Goal: Check status: Check status

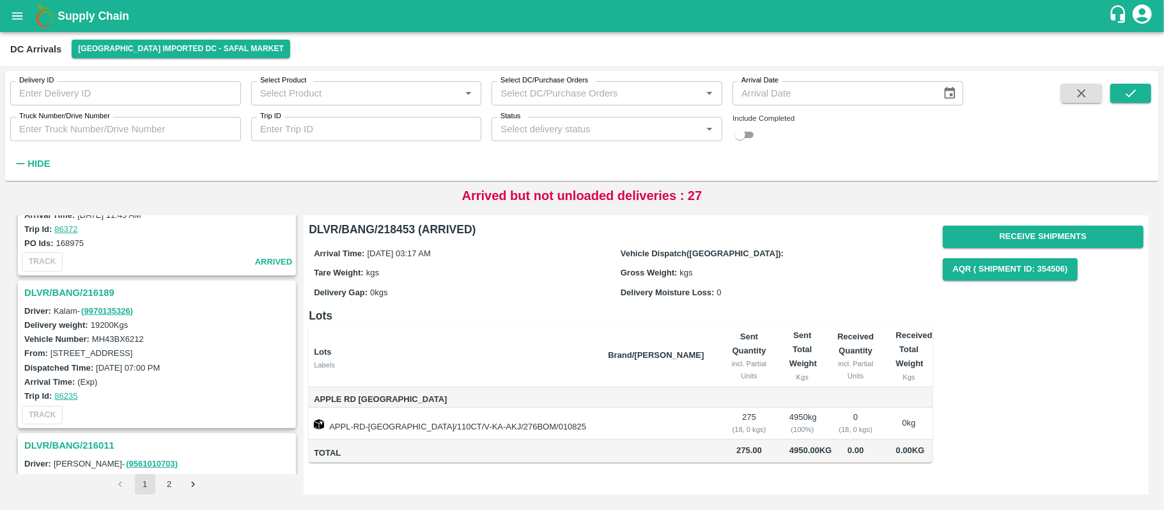
scroll to position [609, 0]
click at [80, 286] on h3 "DLVR/BANG/216189" at bounding box center [158, 292] width 269 height 17
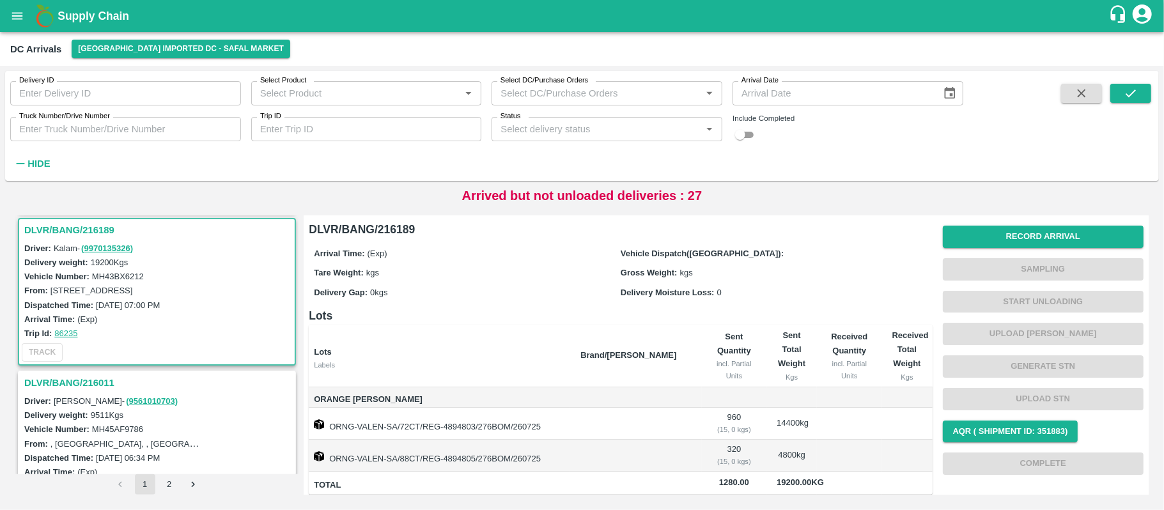
scroll to position [20, 0]
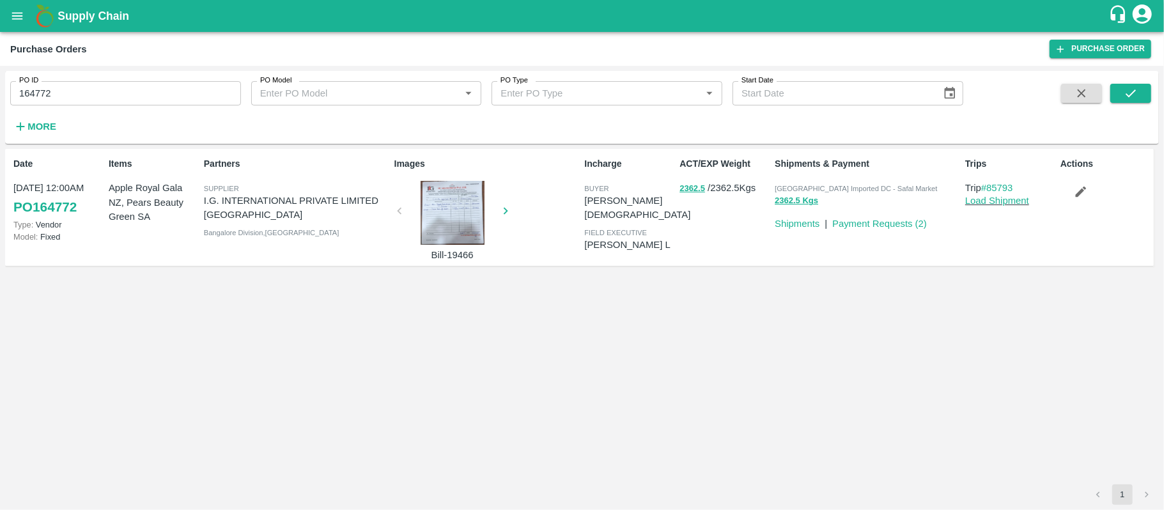
click at [451, 226] on div at bounding box center [453, 213] width 96 height 64
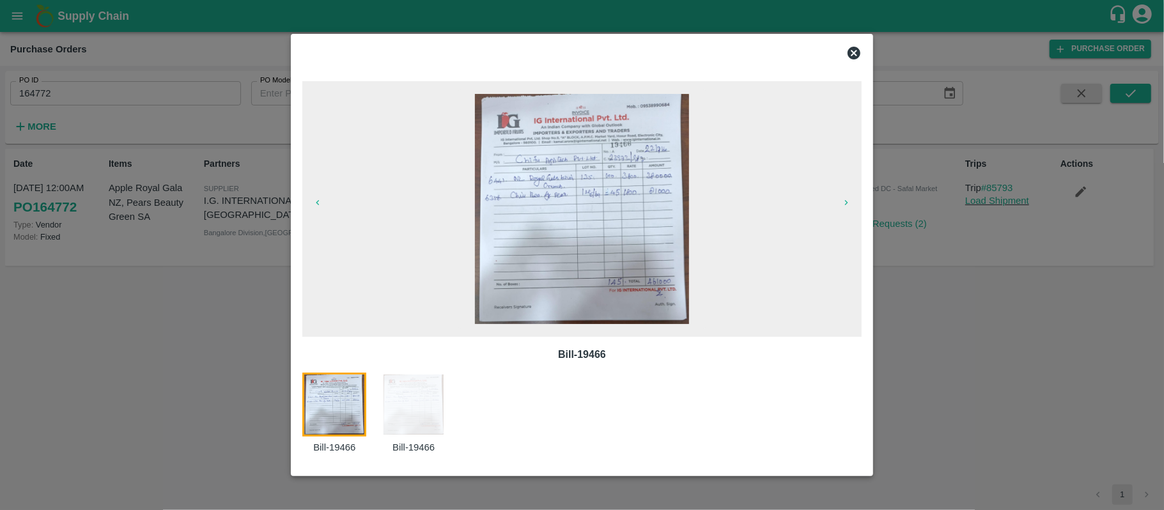
click at [857, 51] on icon at bounding box center [853, 52] width 15 height 15
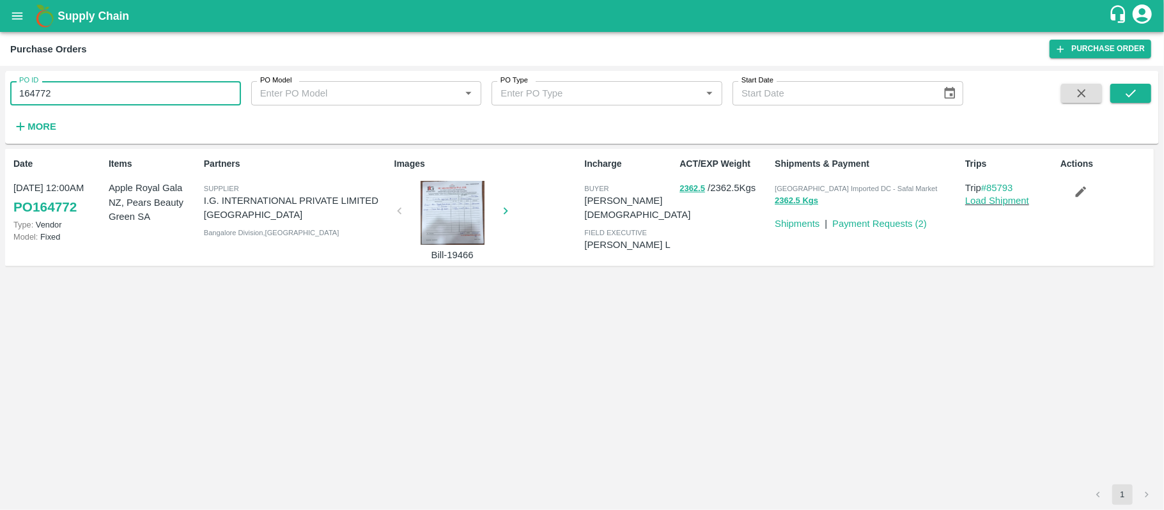
drag, startPoint x: 120, startPoint y: 96, endPoint x: 0, endPoint y: 95, distance: 120.2
click at [0, 95] on div "PO ID 164772 PO ID PO Model PO Model   * PO Type PO Type   * Start Date Start D…" at bounding box center [582, 288] width 1164 height 444
type input "164772"
click at [1135, 86] on icon "submit" at bounding box center [1131, 93] width 14 height 14
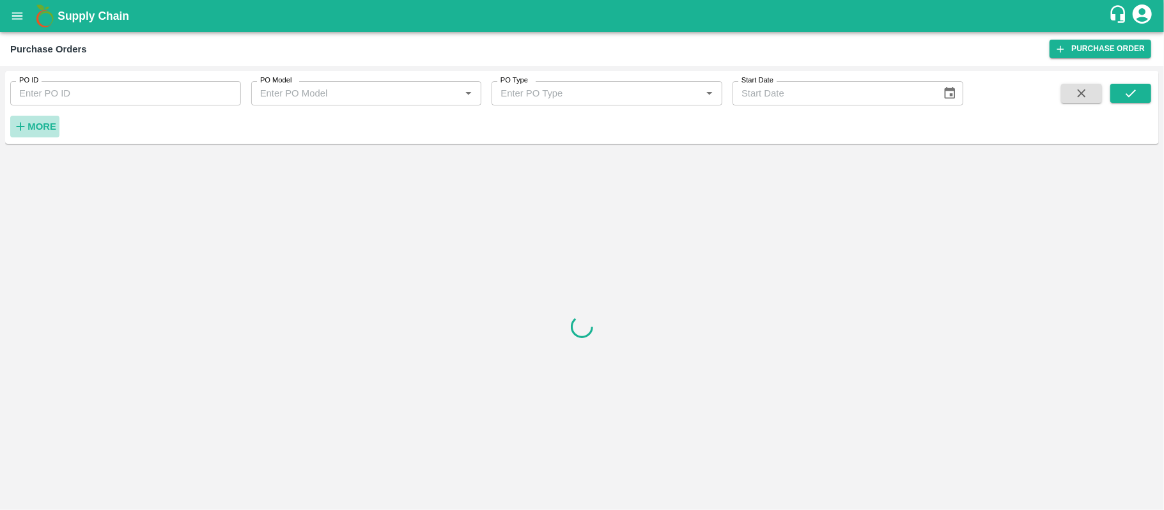
click at [31, 123] on strong "More" at bounding box center [41, 126] width 29 height 10
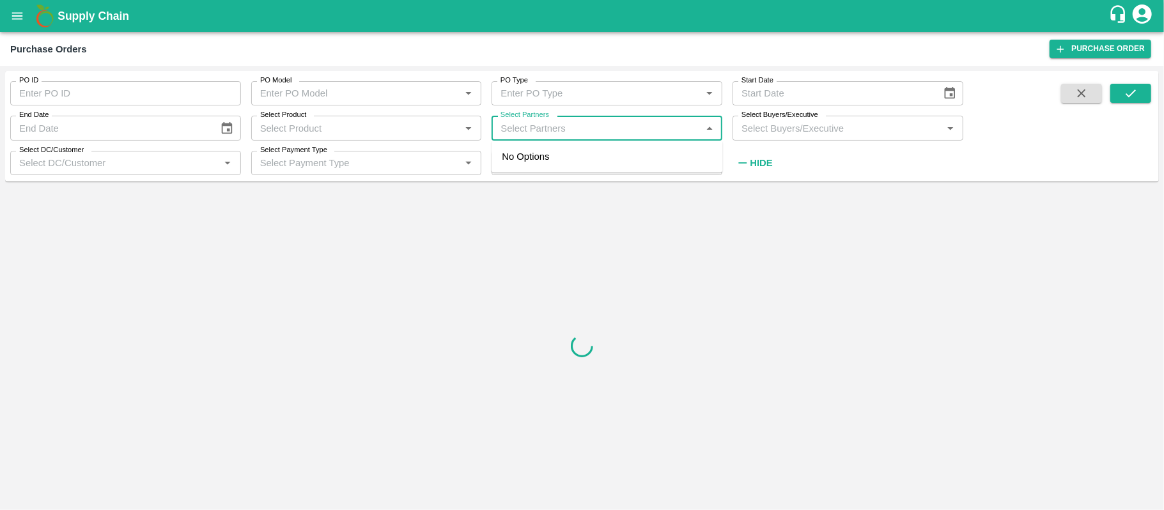
click at [596, 124] on input "Select Partners" at bounding box center [596, 128] width 202 height 17
type input "i.g."
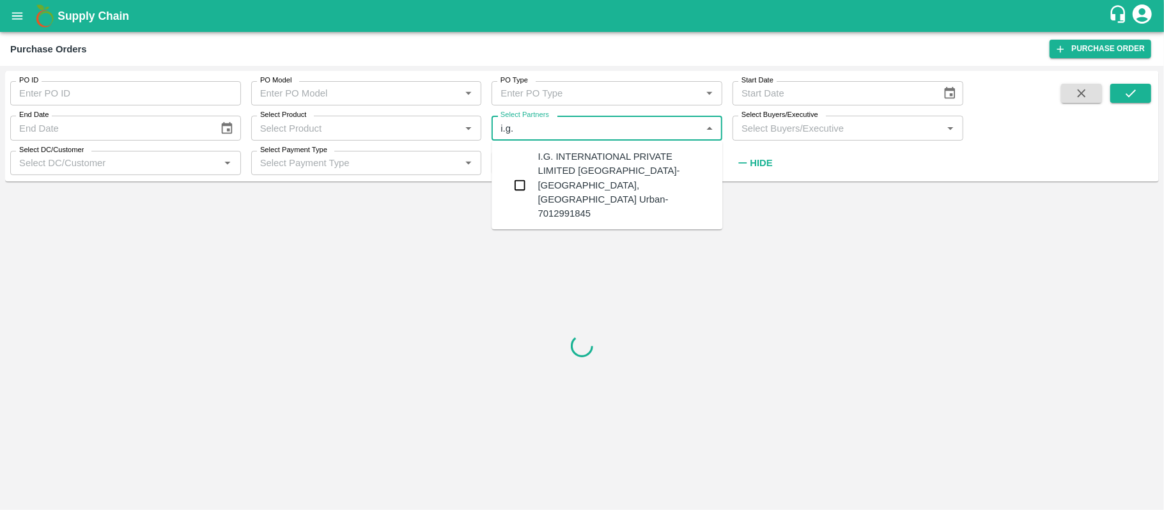
type input "164772"
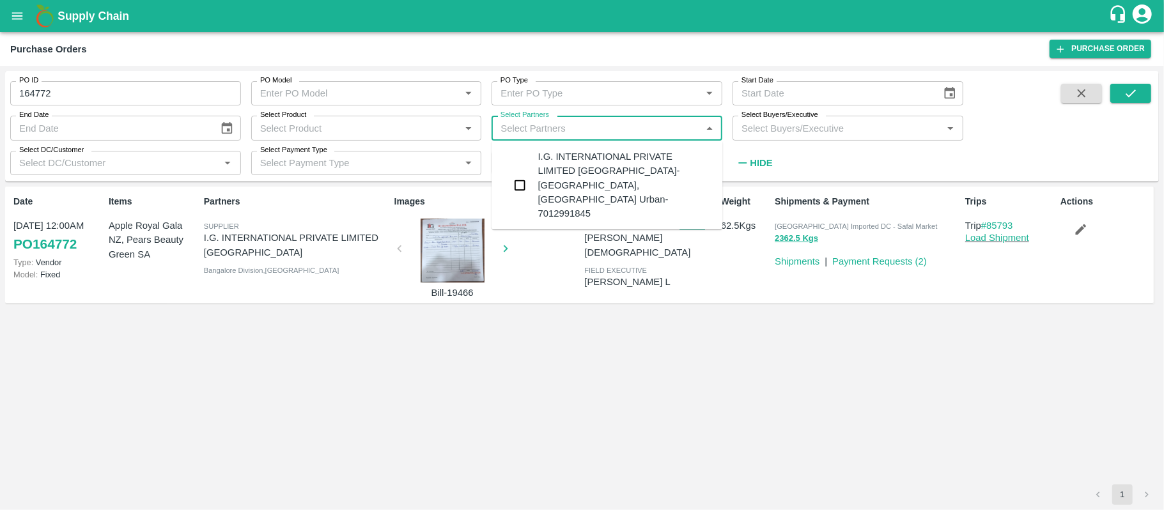
click at [550, 168] on div "I.G. INTERNATIONAL PRIVATE LIMITED BANGALORE-Singsena, Bangalore Urban-70129918…" at bounding box center [625, 185] width 175 height 71
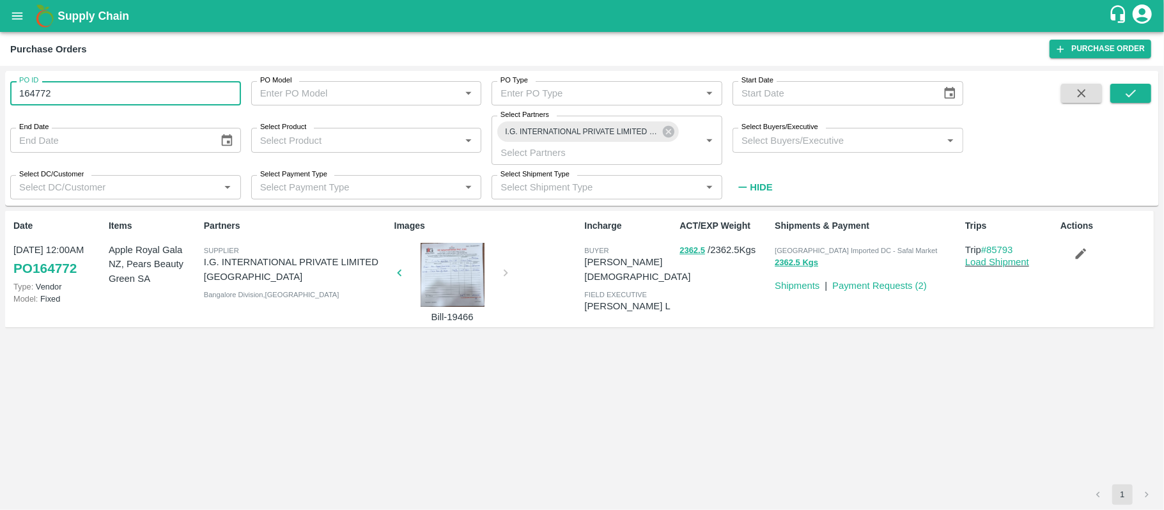
drag, startPoint x: 98, startPoint y: 97, endPoint x: 0, endPoint y: 82, distance: 99.0
click at [0, 82] on div "PO ID 164772 PO ID PO Model PO Model   * PO Type PO Type   * Start Date Start D…" at bounding box center [582, 288] width 1164 height 444
type input "1"
click at [1148, 98] on button "submit" at bounding box center [1130, 93] width 41 height 19
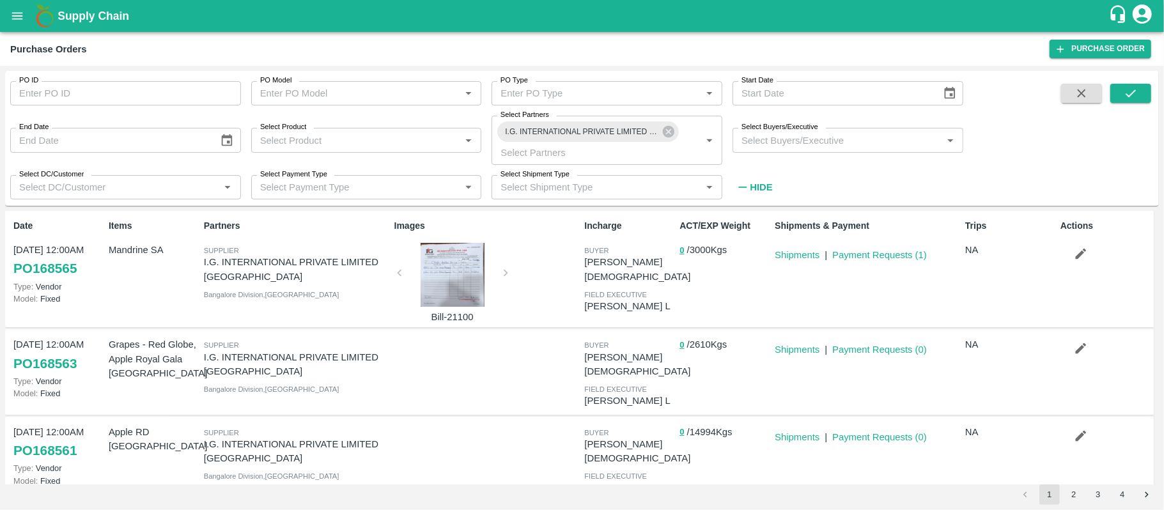
click at [438, 272] on div at bounding box center [453, 275] width 96 height 64
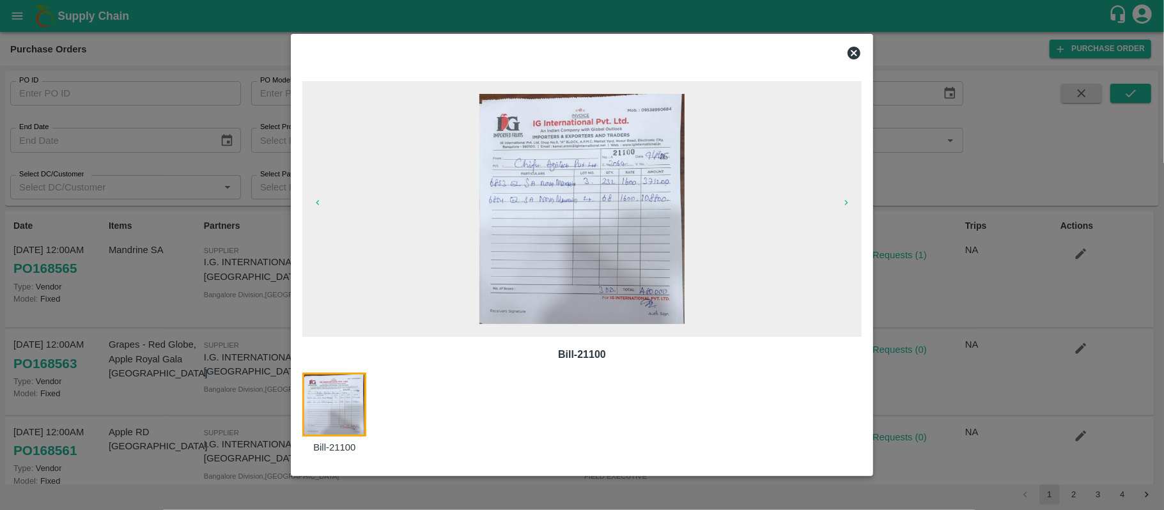
click at [852, 49] on icon at bounding box center [854, 53] width 13 height 13
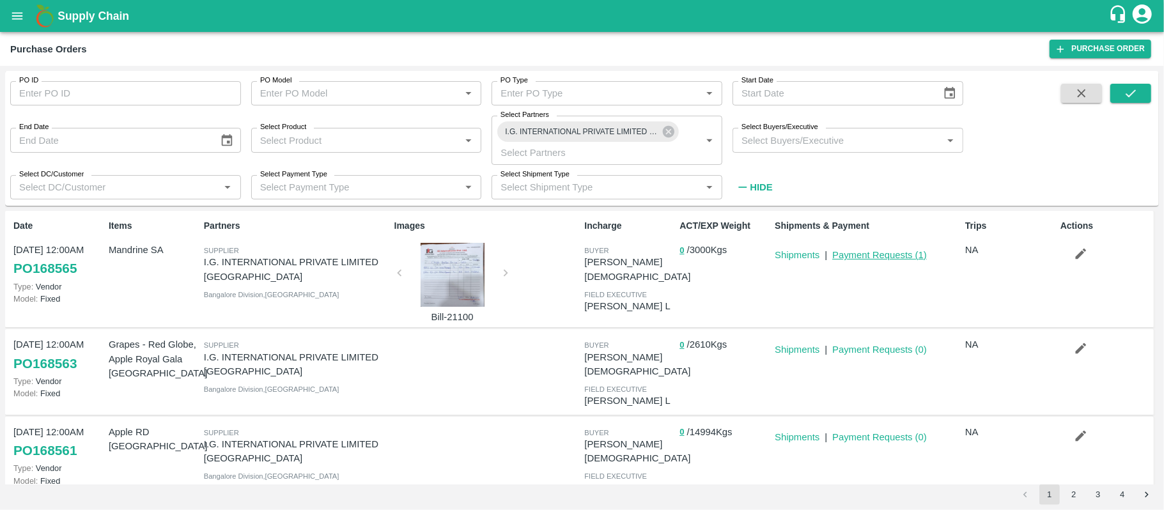
click at [870, 252] on link "Payment Requests ( 1 )" at bounding box center [879, 255] width 95 height 10
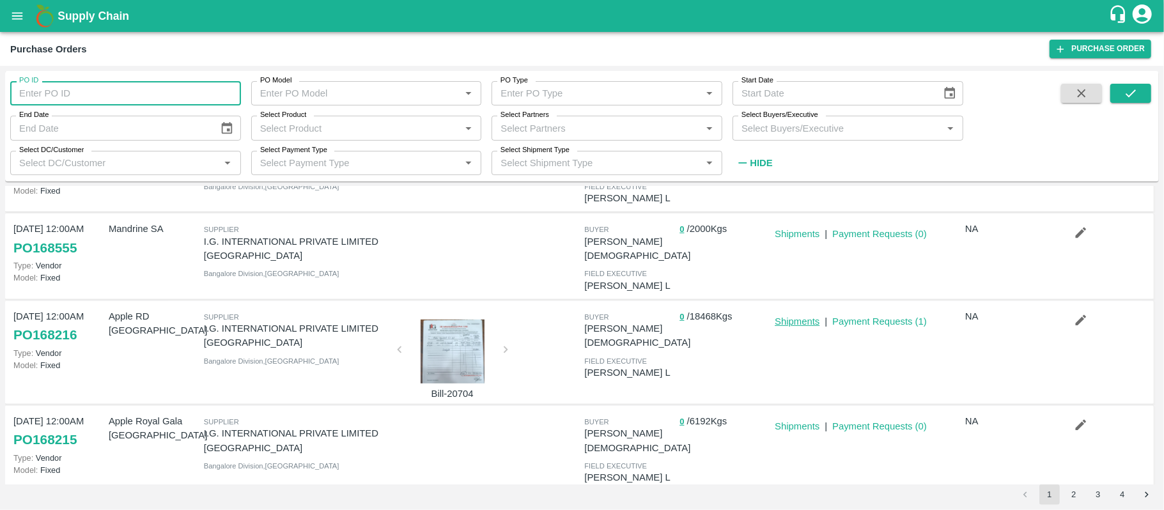
scroll to position [297, 0]
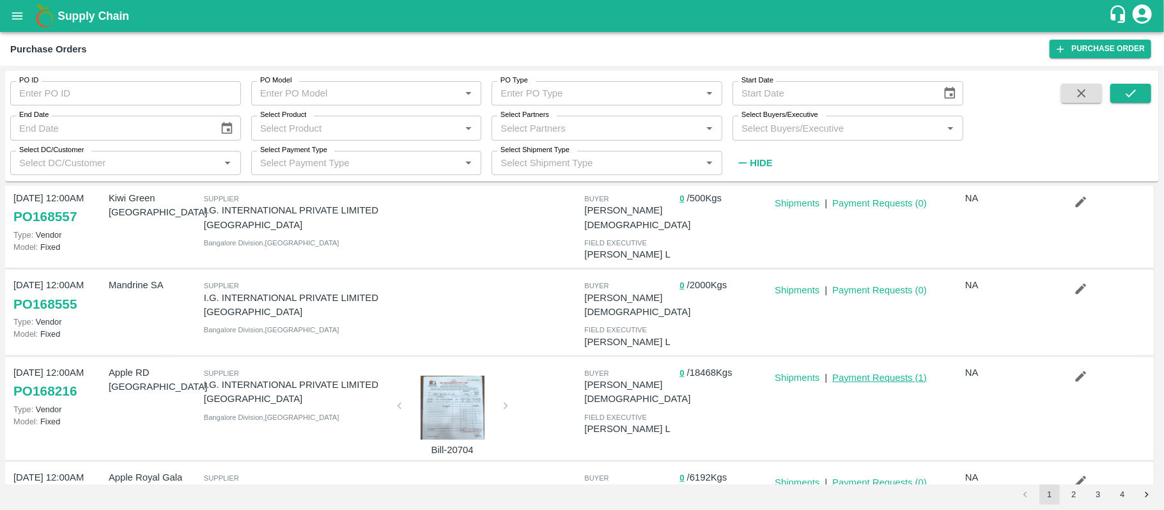
click at [901, 373] on link "Payment Requests ( 1 )" at bounding box center [879, 378] width 95 height 10
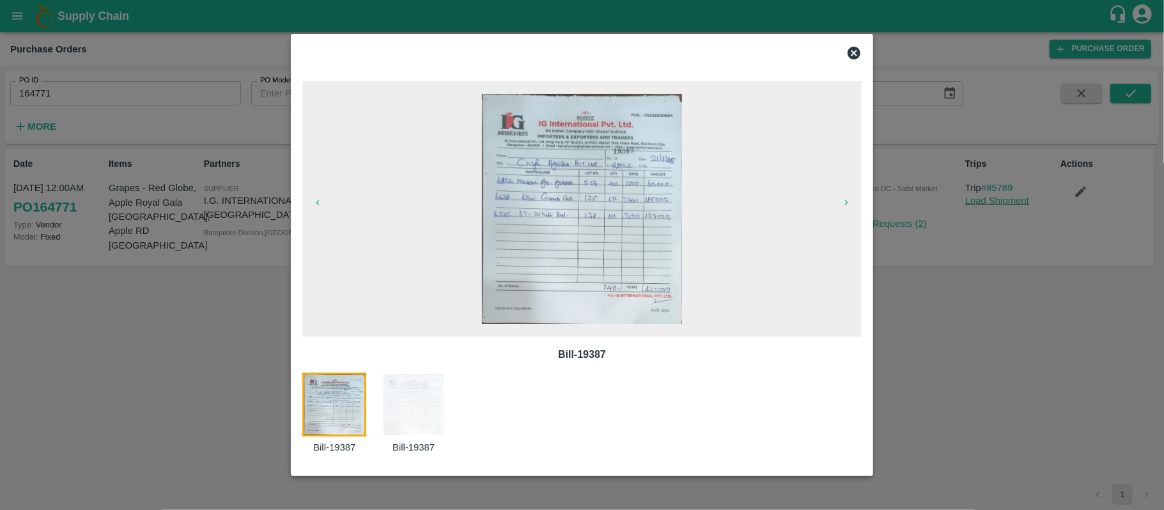
click at [853, 49] on icon at bounding box center [854, 53] width 13 height 13
